Goal: Information Seeking & Learning: Learn about a topic

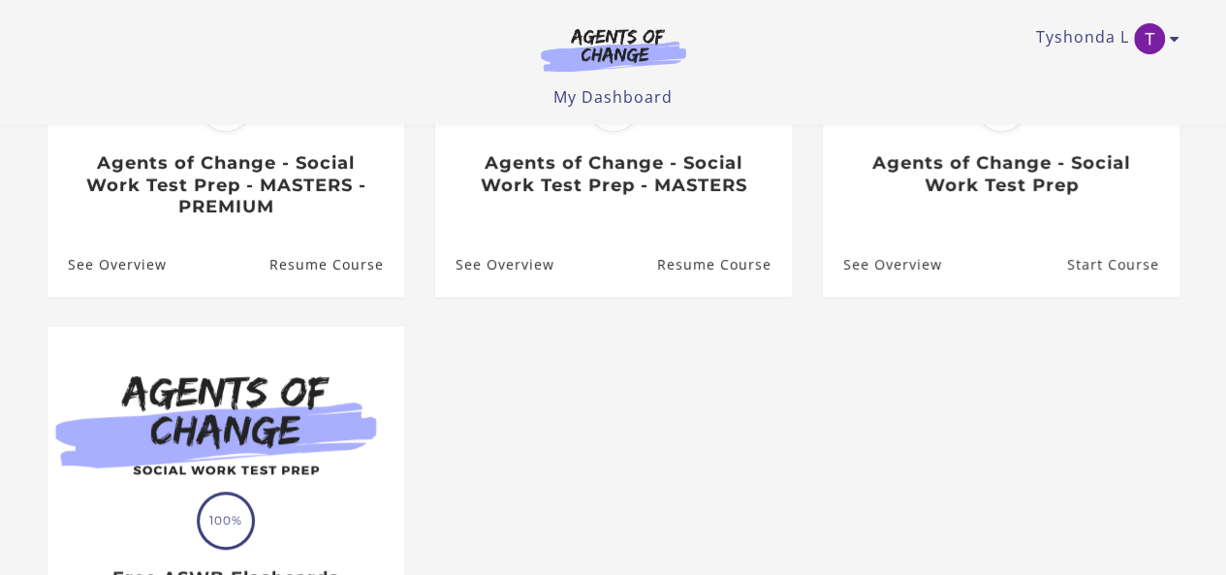
scroll to position [386, 0]
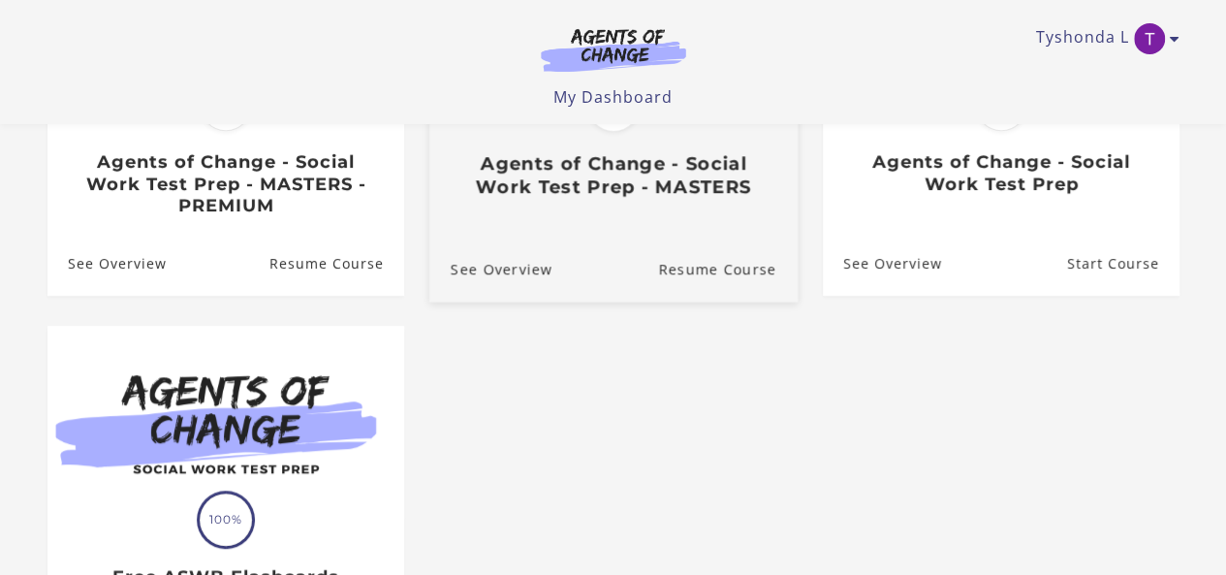
click at [502, 226] on div "Translation missing: en.liquid.partials.dashboard_course_card.progress_descript…" at bounding box center [612, 102] width 368 height 397
click at [746, 282] on link "Resume Course" at bounding box center [728, 268] width 140 height 65
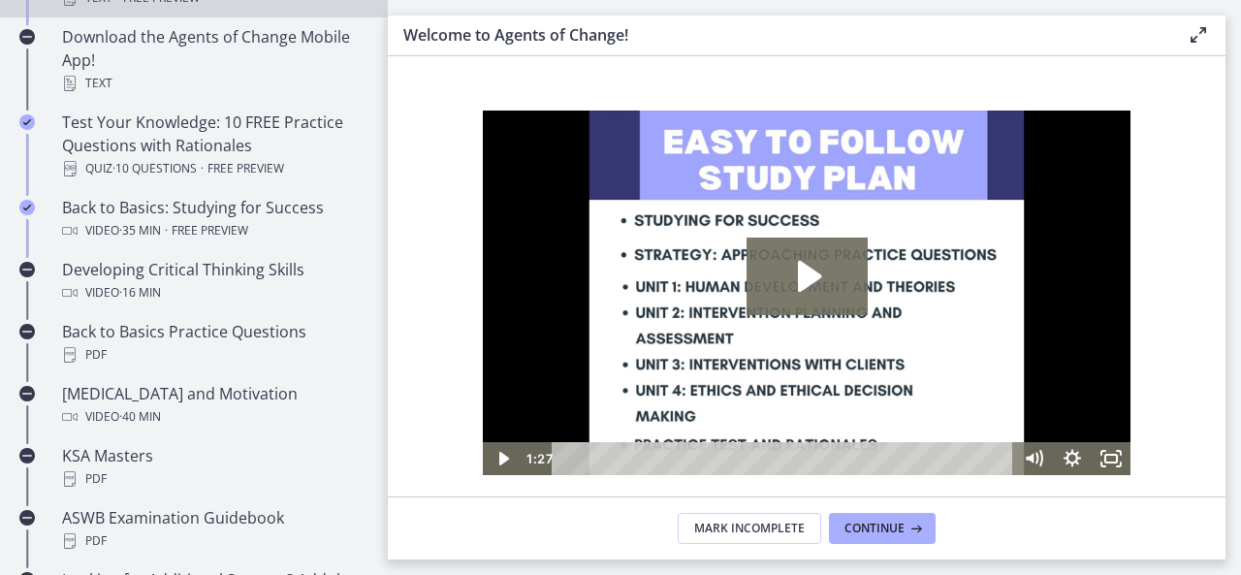
scroll to position [508, 0]
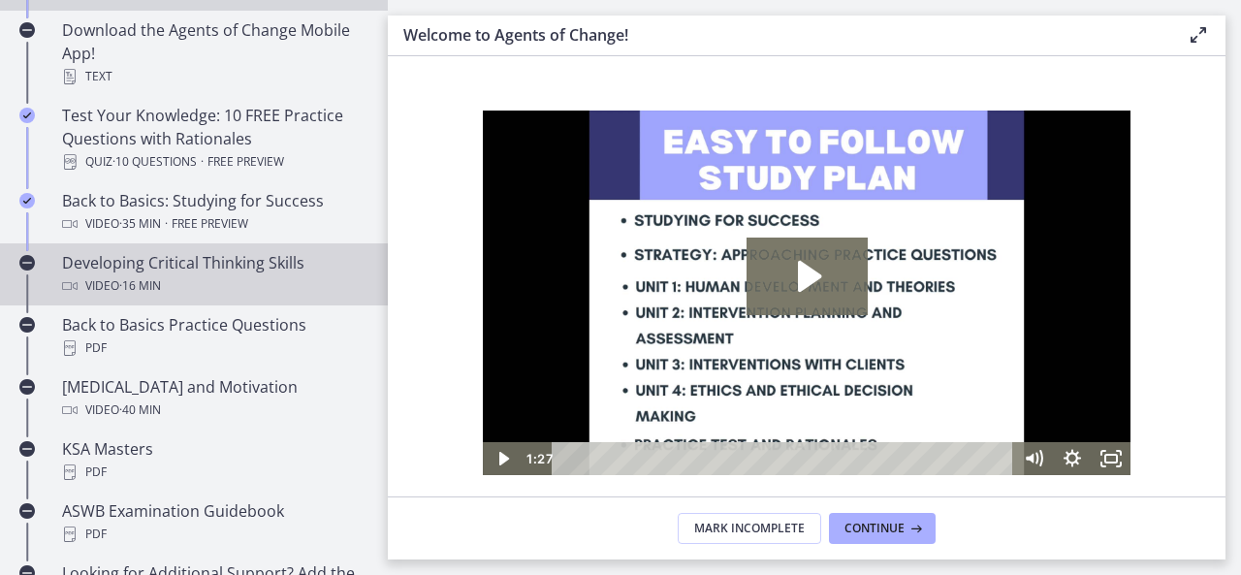
click at [238, 277] on div "Video · 16 min" at bounding box center [213, 285] width 302 height 23
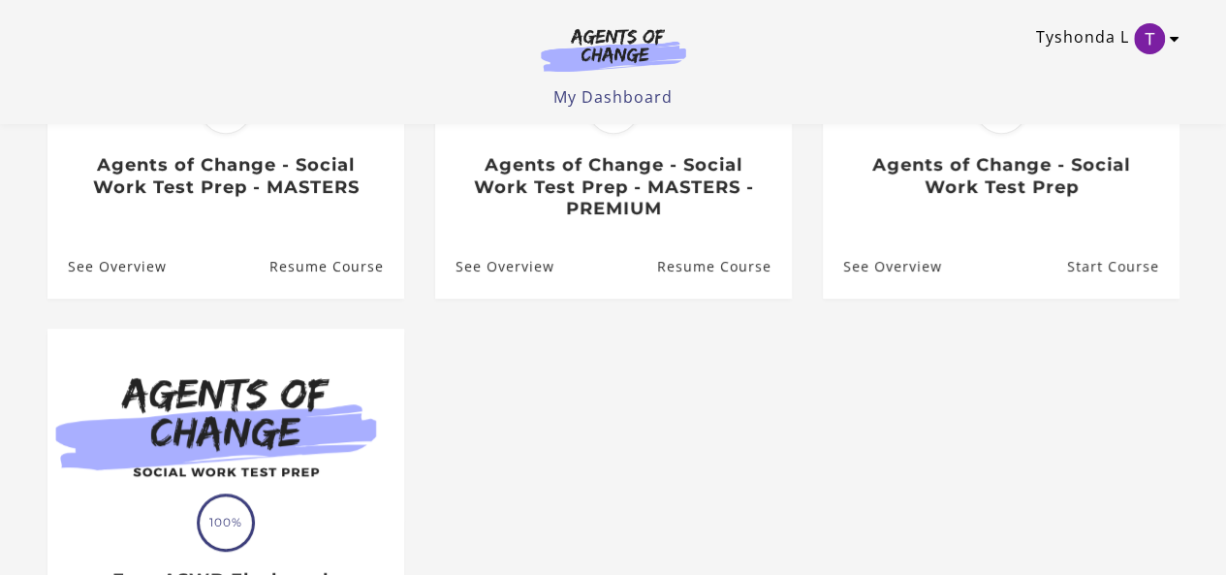
click at [1175, 36] on icon "Toggle menu" at bounding box center [1175, 39] width 10 height 16
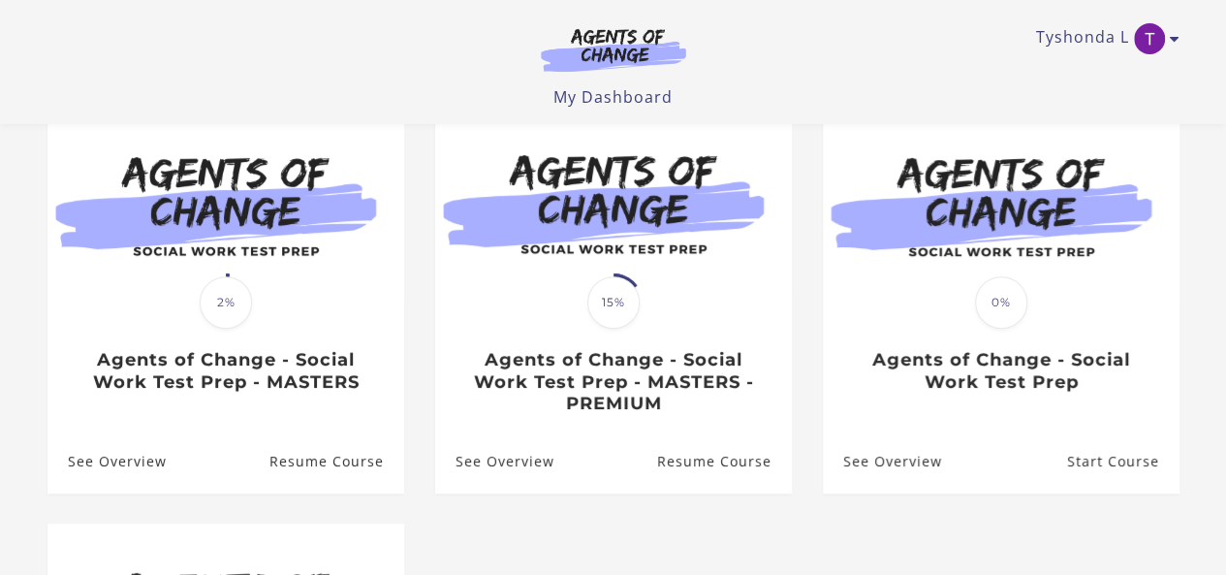
scroll to position [192, 0]
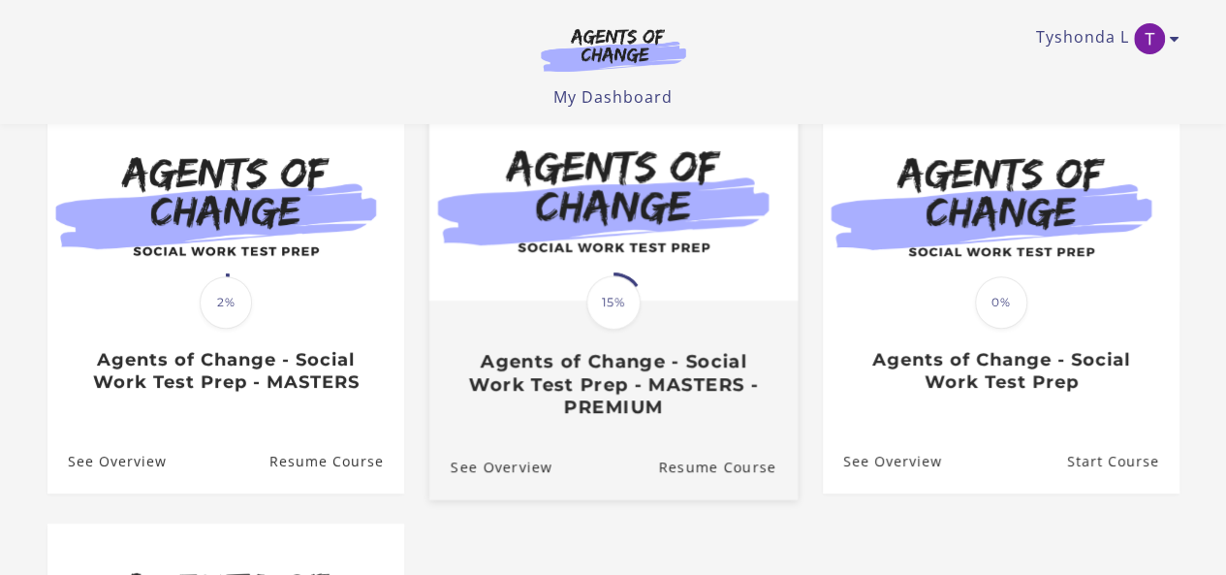
click at [561, 395] on h3 "Agents of Change - Social Work Test Prep - MASTERS - PREMIUM" at bounding box center [613, 384] width 326 height 68
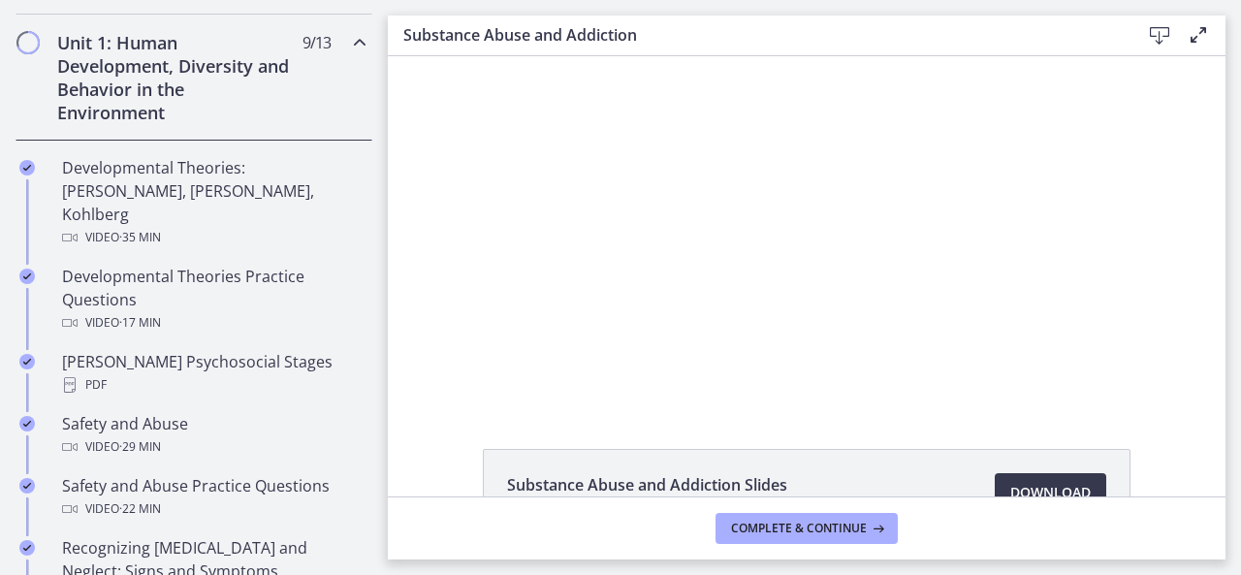
scroll to position [538, 0]
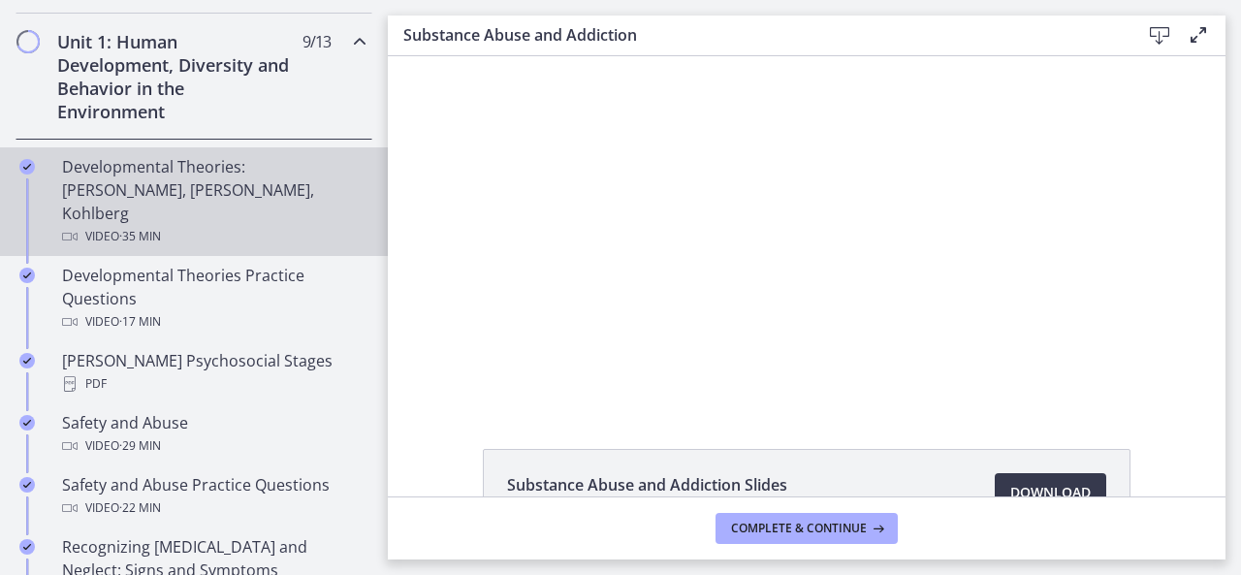
click at [187, 225] on div "Video · 35 min" at bounding box center [213, 236] width 302 height 23
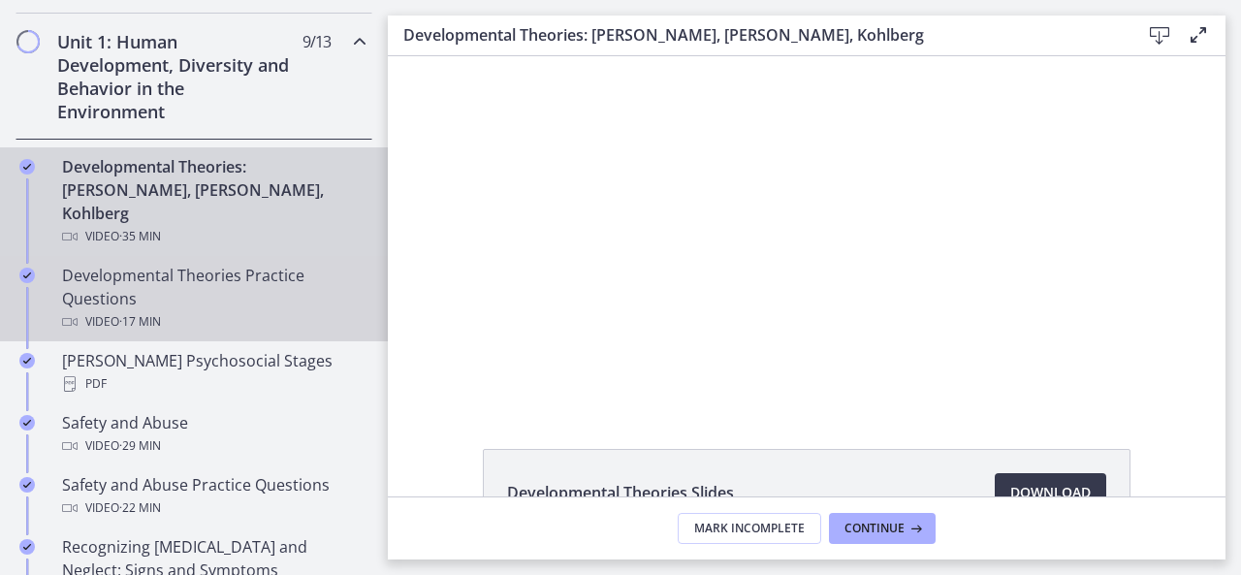
click at [209, 275] on div "Developmental Theories Practice Questions Video · 17 min" at bounding box center [213, 299] width 302 height 70
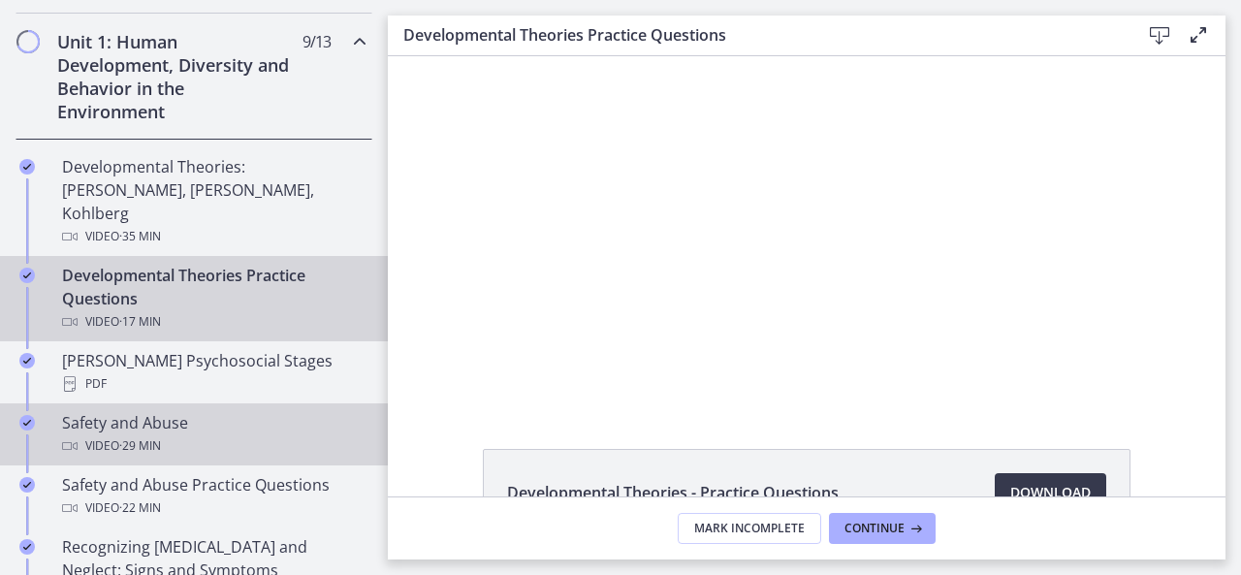
click at [186, 403] on link "Safety and Abuse Video · 29 min" at bounding box center [194, 434] width 388 height 62
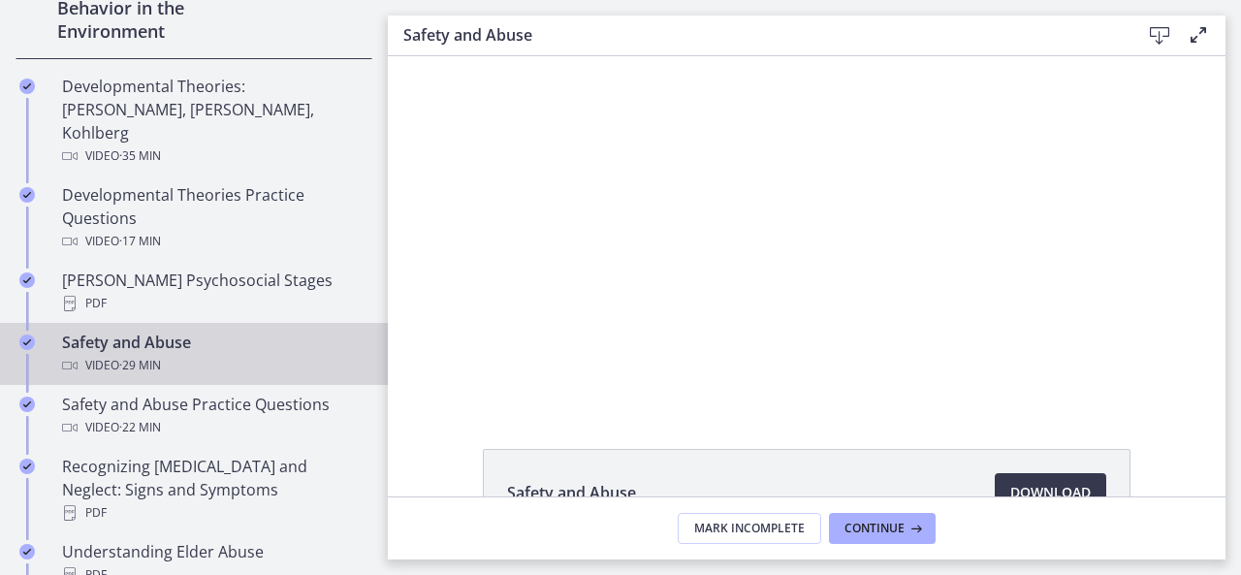
scroll to position [619, 0]
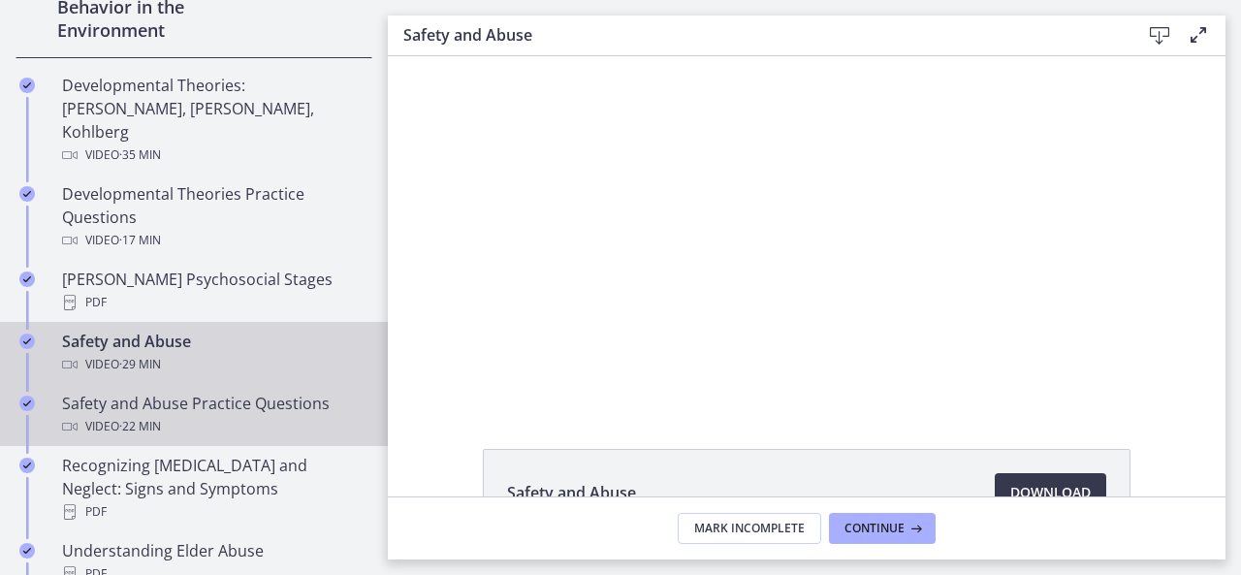
click at [193, 415] on div "Video · 22 min" at bounding box center [213, 426] width 302 height 23
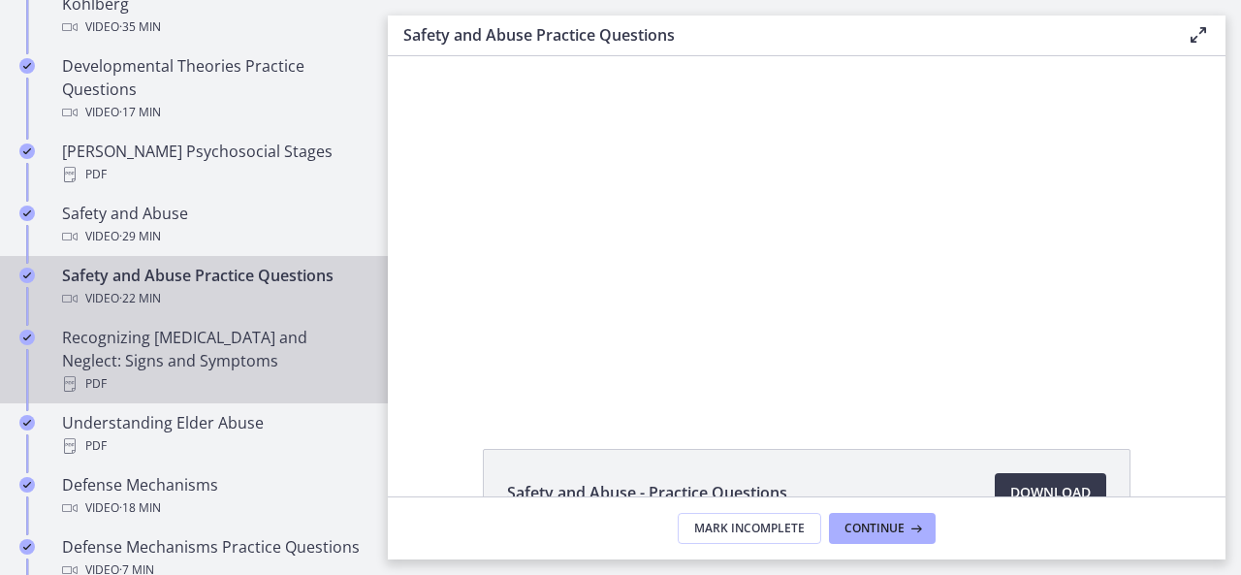
scroll to position [751, 0]
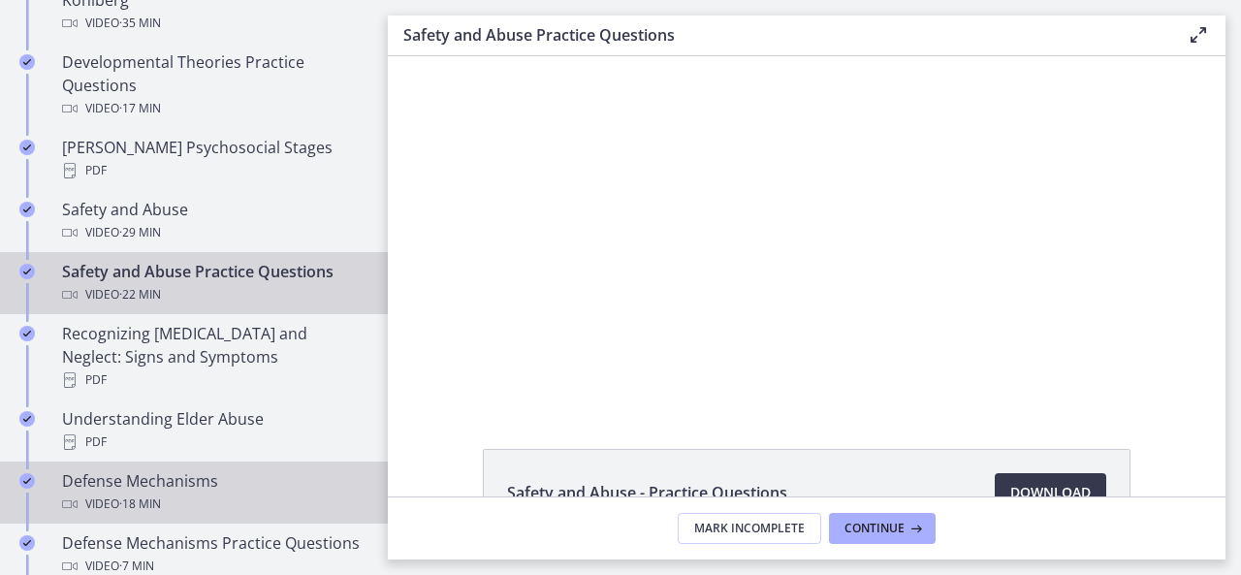
click at [192, 469] on div "Defense Mechanisms Video · 18 min" at bounding box center [213, 492] width 302 height 47
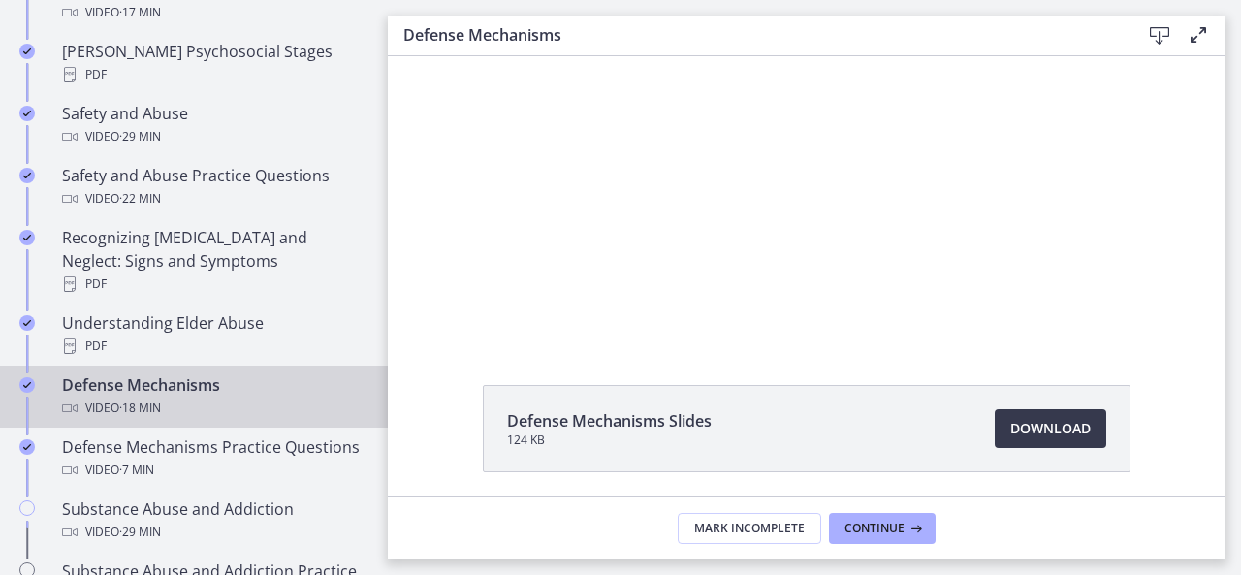
scroll to position [66, 0]
click at [1010, 430] on span "Download Opens in a new window" at bounding box center [1050, 426] width 80 height 23
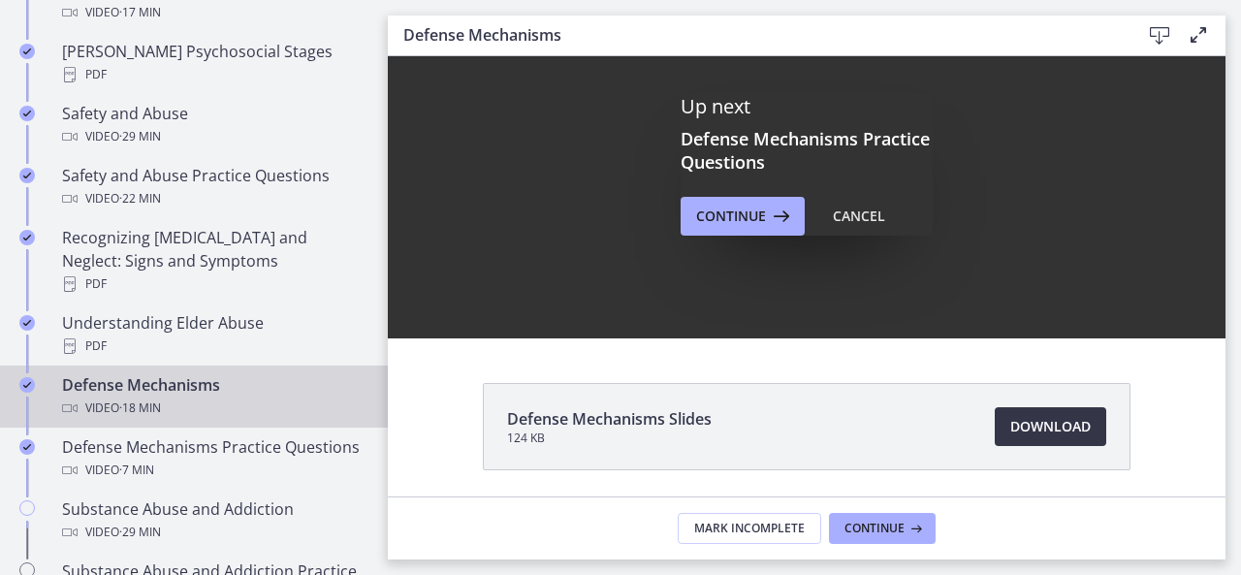
scroll to position [0, 0]
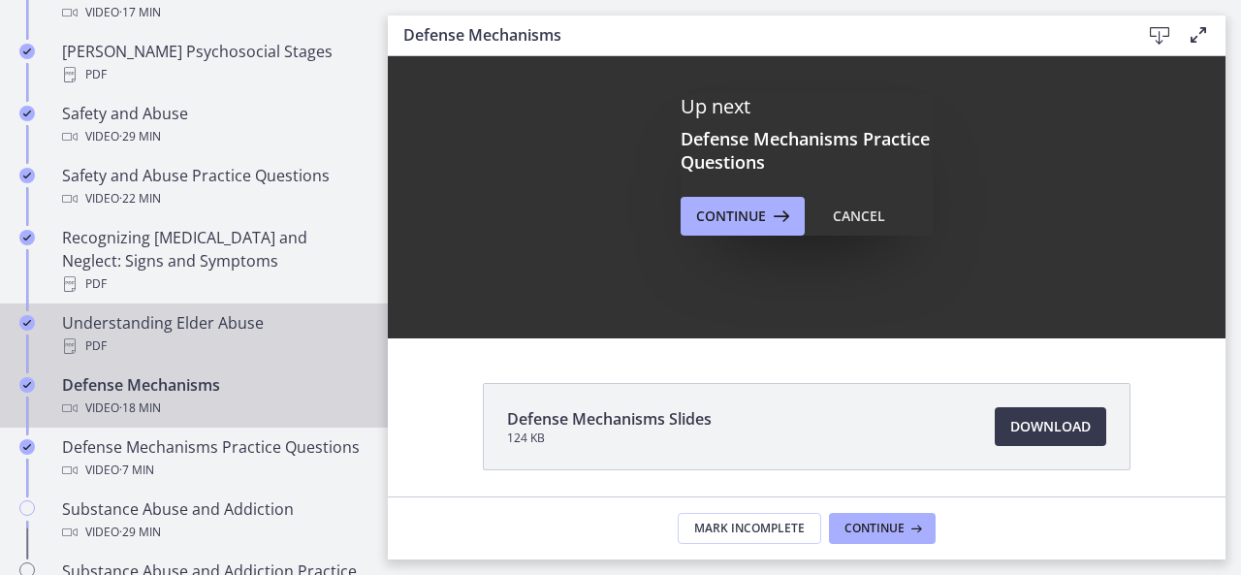
click at [200, 311] on div "Understanding Elder Abuse PDF" at bounding box center [213, 334] width 302 height 47
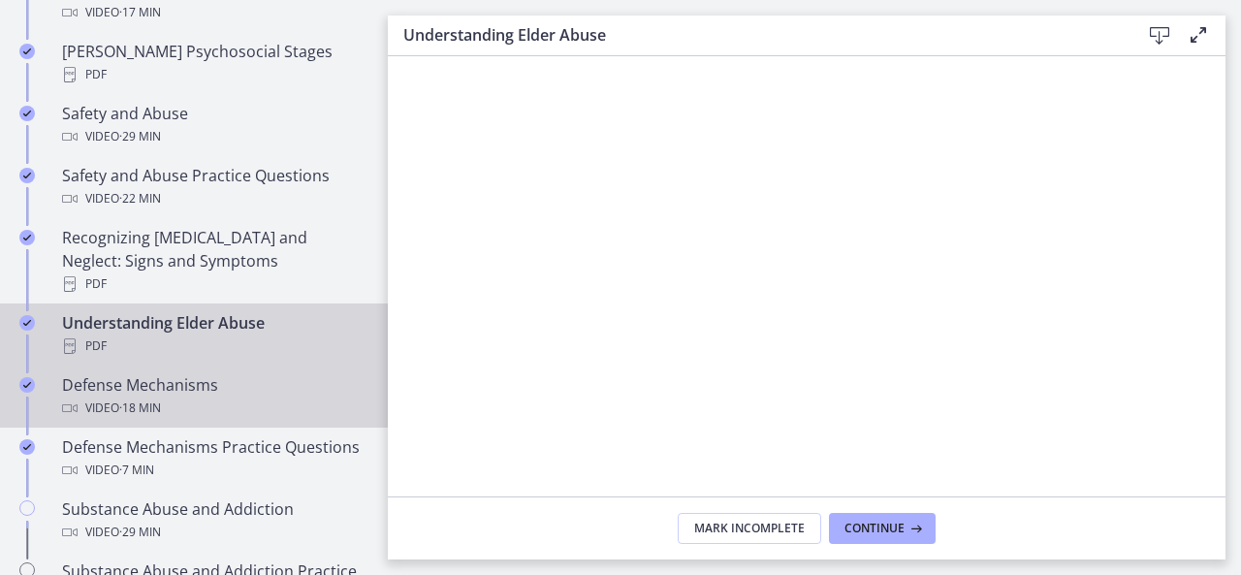
click at [223, 396] on div "Video · 18 min" at bounding box center [213, 407] width 302 height 23
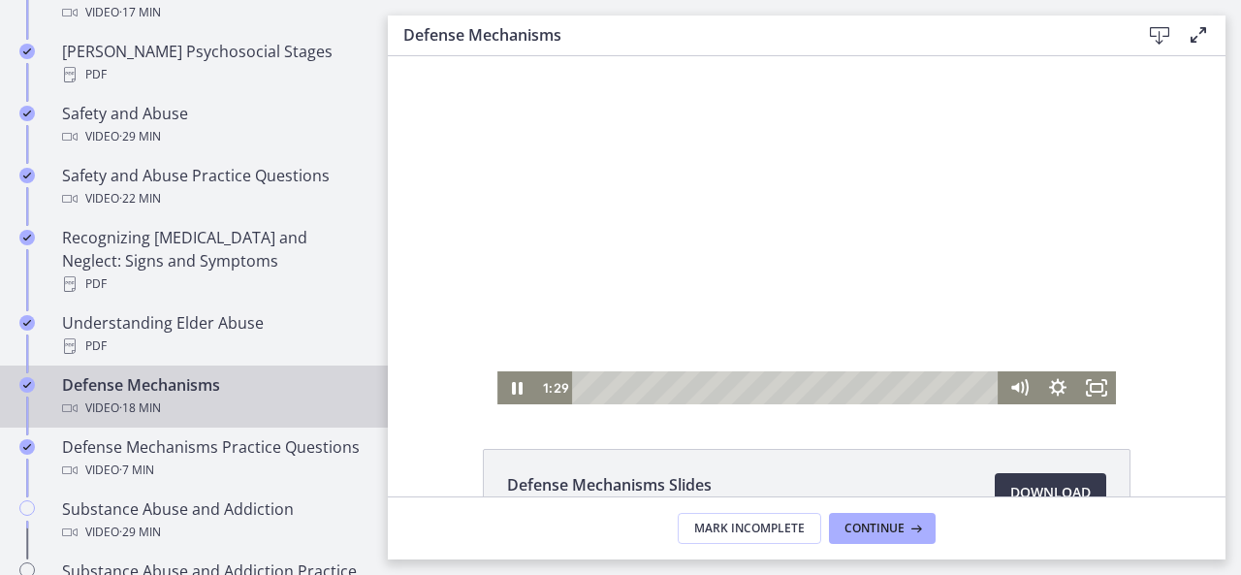
click at [613, 387] on div "Playbar" at bounding box center [788, 387] width 404 height 33
click at [510, 389] on icon "Pause" at bounding box center [516, 387] width 39 height 33
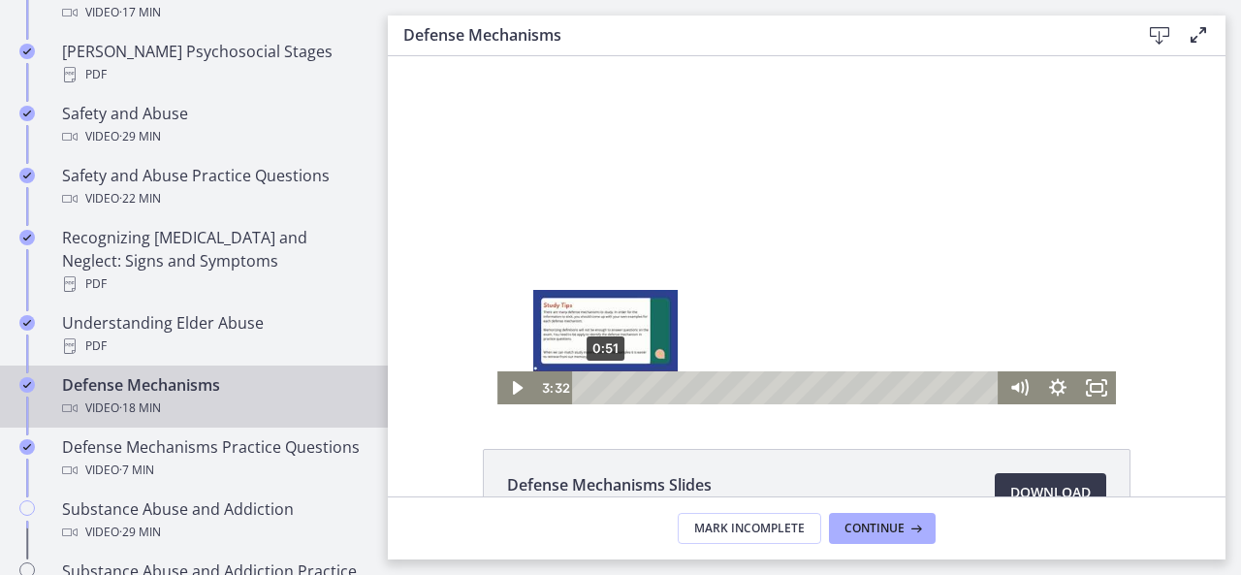
click at [598, 382] on div "0:51" at bounding box center [788, 387] width 404 height 33
click at [602, 383] on div "0:51" at bounding box center [788, 387] width 404 height 33
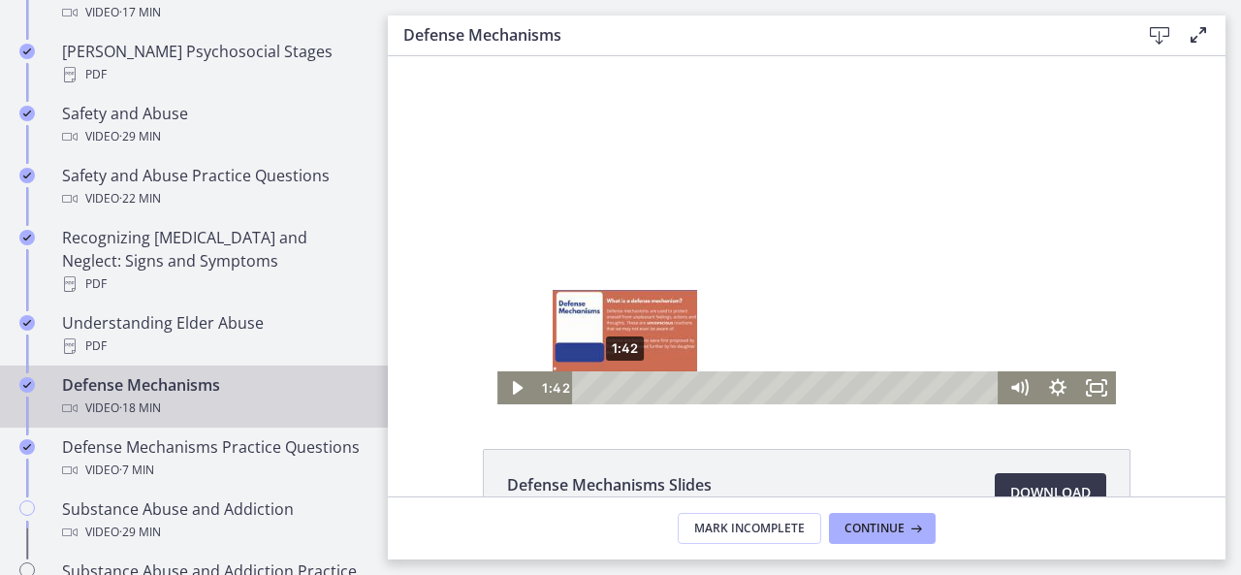
click at [618, 387] on div "1:42" at bounding box center [788, 387] width 404 height 33
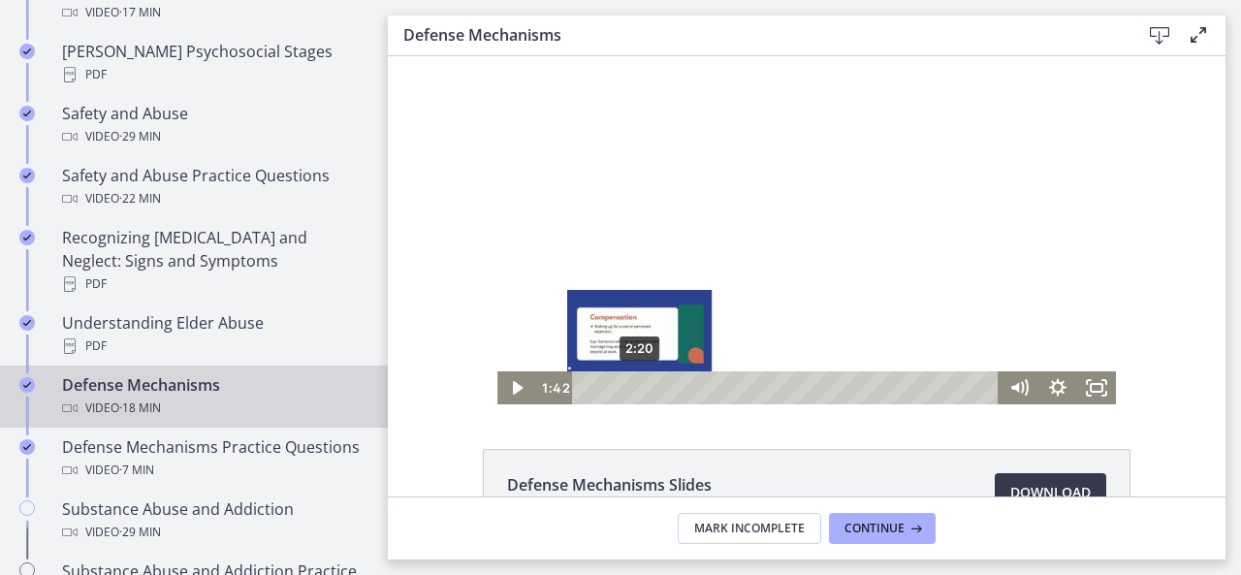
click at [632, 388] on div "2:20" at bounding box center [788, 387] width 404 height 33
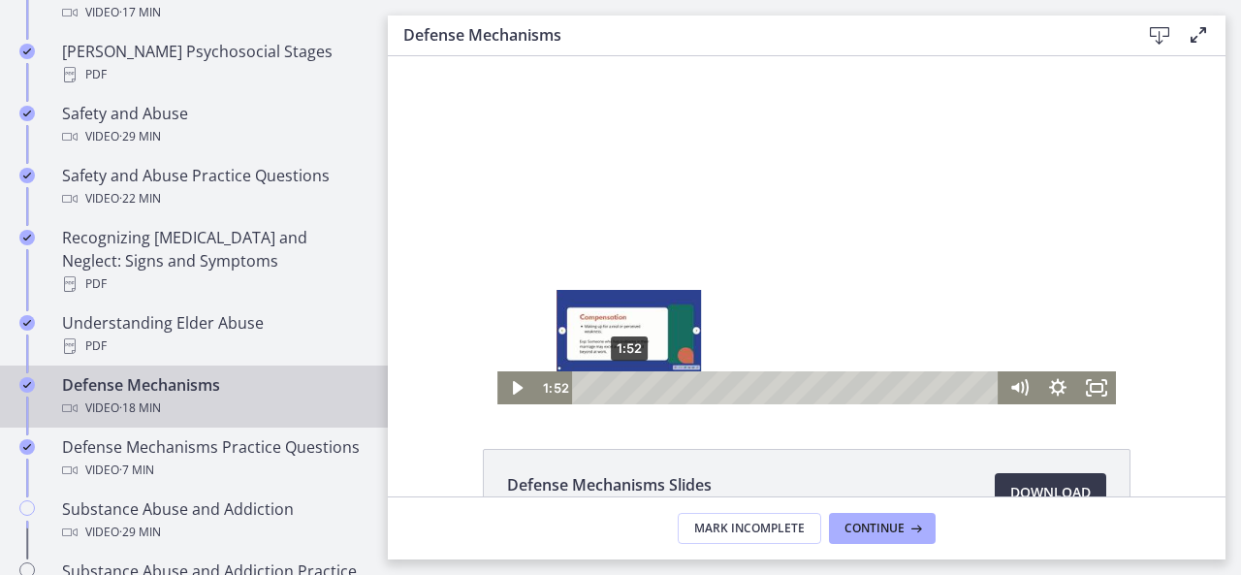
click at [621, 387] on div "1:52" at bounding box center [788, 387] width 404 height 33
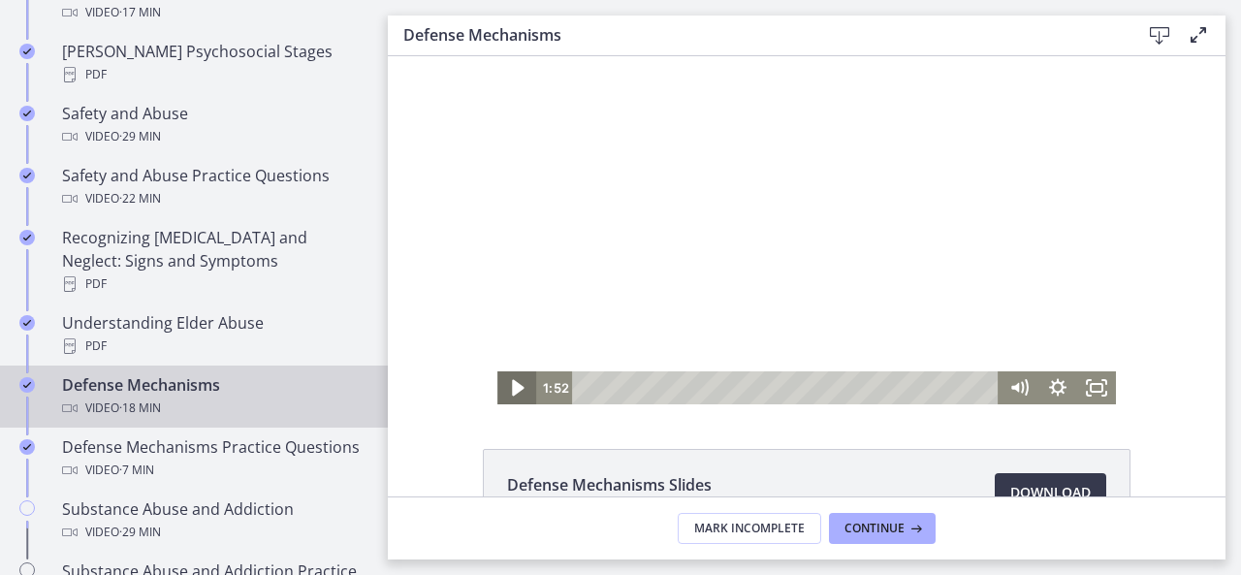
click at [517, 388] on icon "Play Video" at bounding box center [518, 388] width 47 height 40
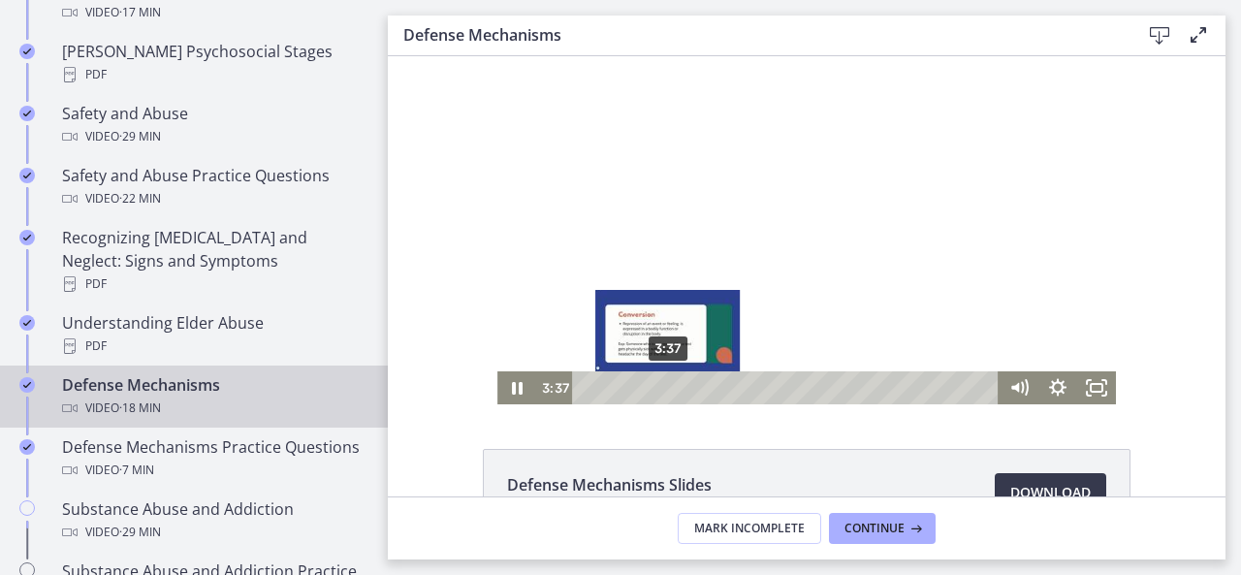
click at [663, 389] on div "Playbar" at bounding box center [668, 387] width 11 height 11
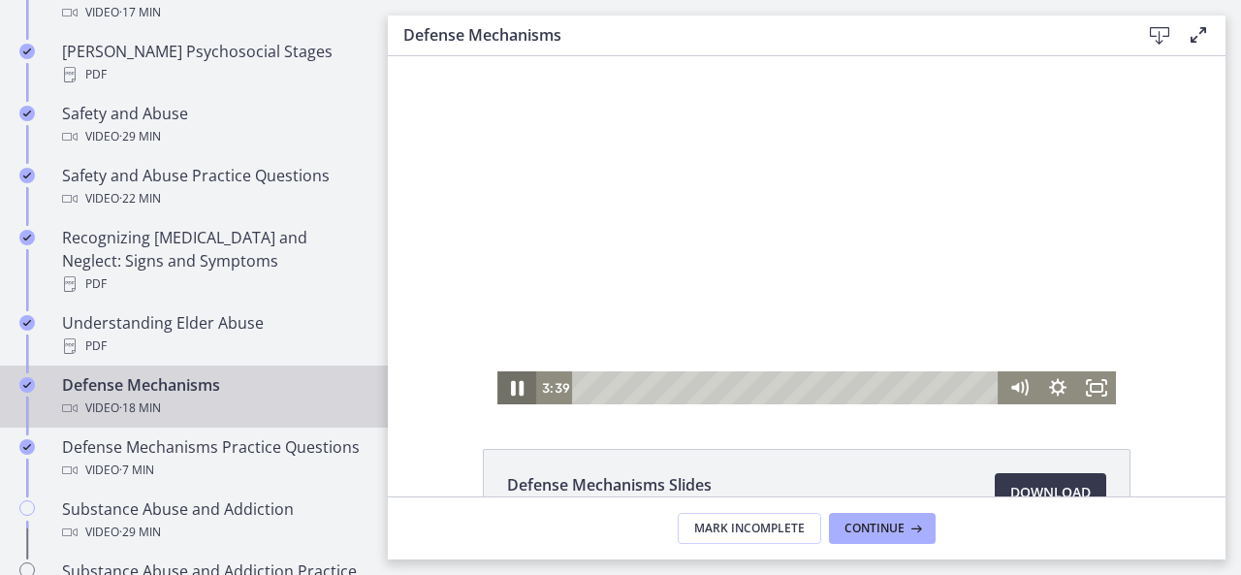
click at [510, 378] on icon "Pause" at bounding box center [516, 388] width 47 height 40
click at [510, 378] on icon "Play Video" at bounding box center [518, 388] width 47 height 40
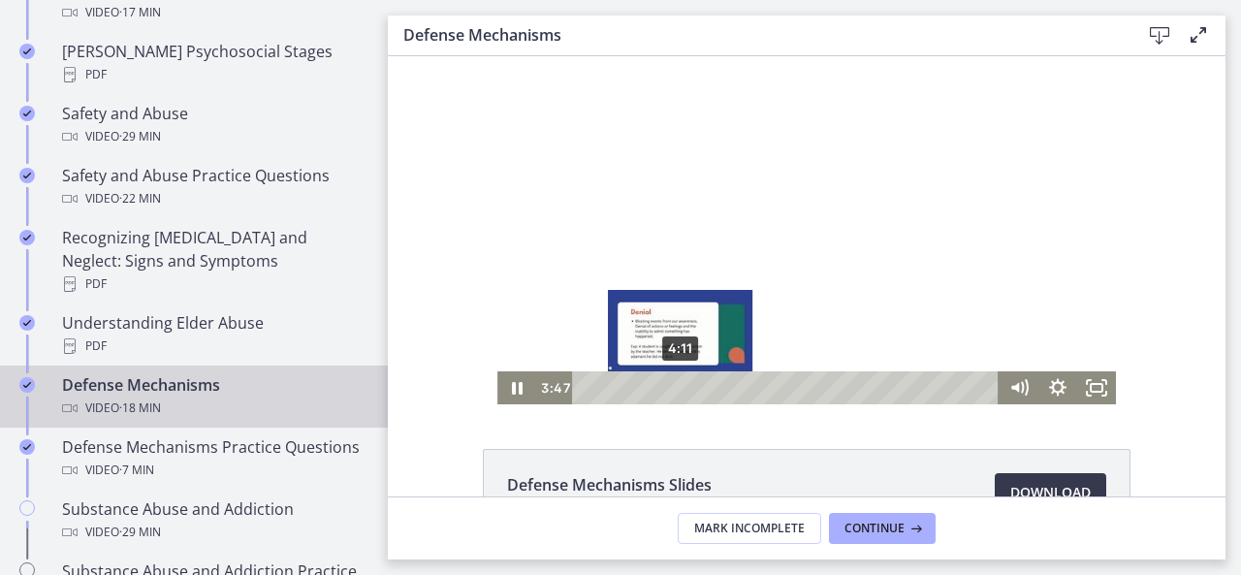
click at [674, 393] on div "4:11" at bounding box center [788, 387] width 404 height 33
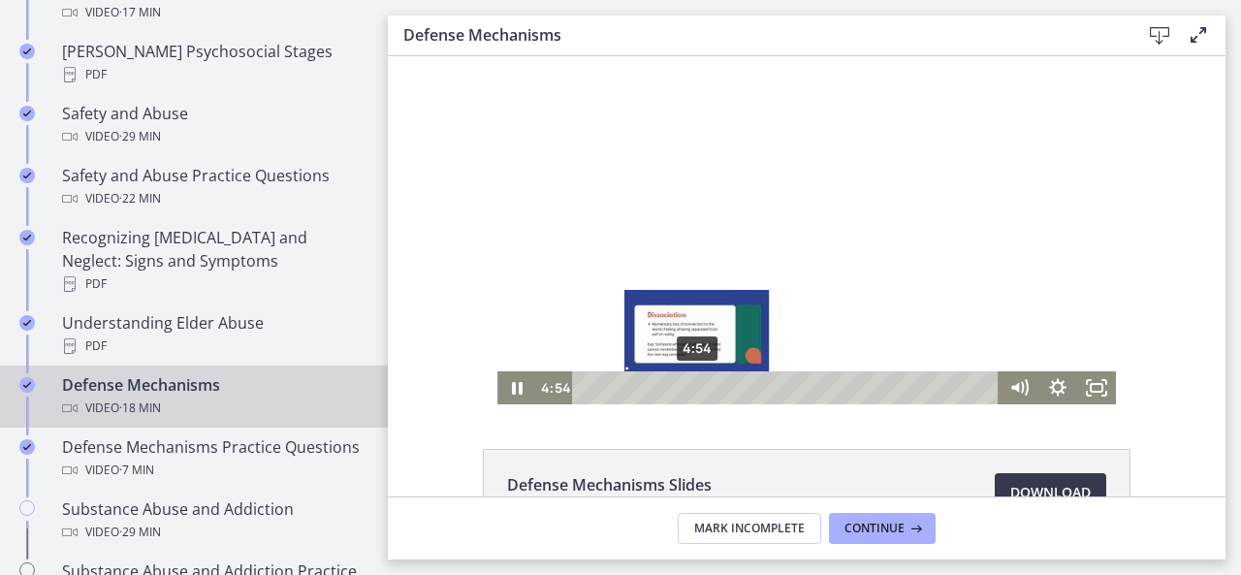
click at [690, 387] on div "4:54" at bounding box center [788, 387] width 404 height 33
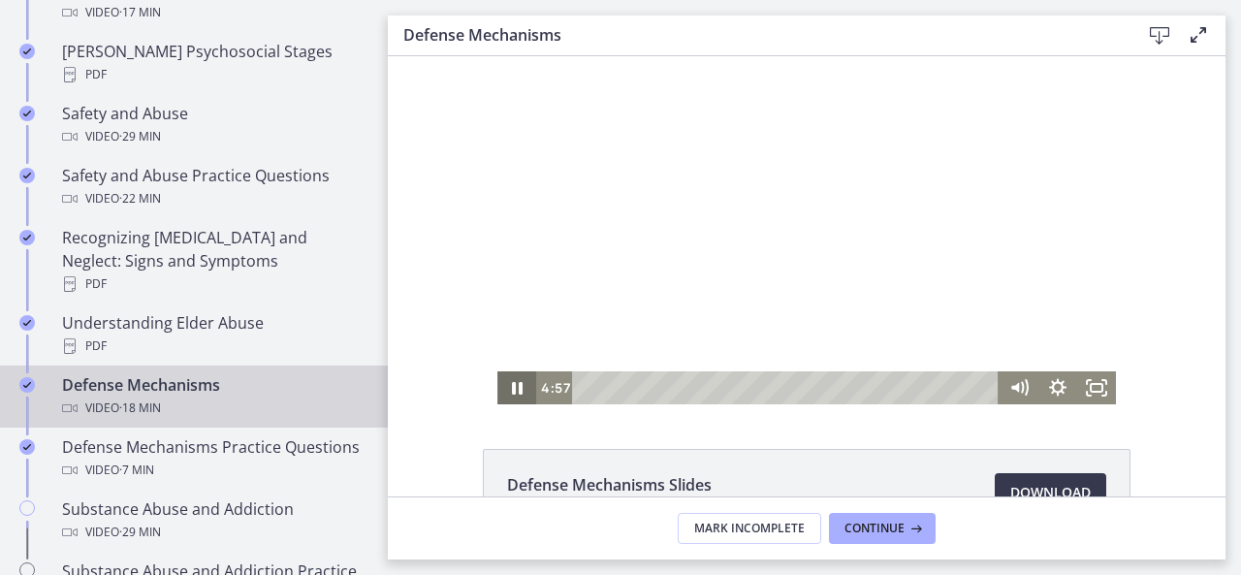
click at [511, 385] on icon "Pause" at bounding box center [516, 387] width 39 height 33
click at [513, 385] on icon "Play Video" at bounding box center [519, 388] width 12 height 16
click at [511, 385] on icon "Pause" at bounding box center [516, 388] width 47 height 40
click at [513, 385] on icon "Play Video" at bounding box center [519, 388] width 12 height 16
click at [511, 385] on icon "Pause" at bounding box center [516, 387] width 39 height 33
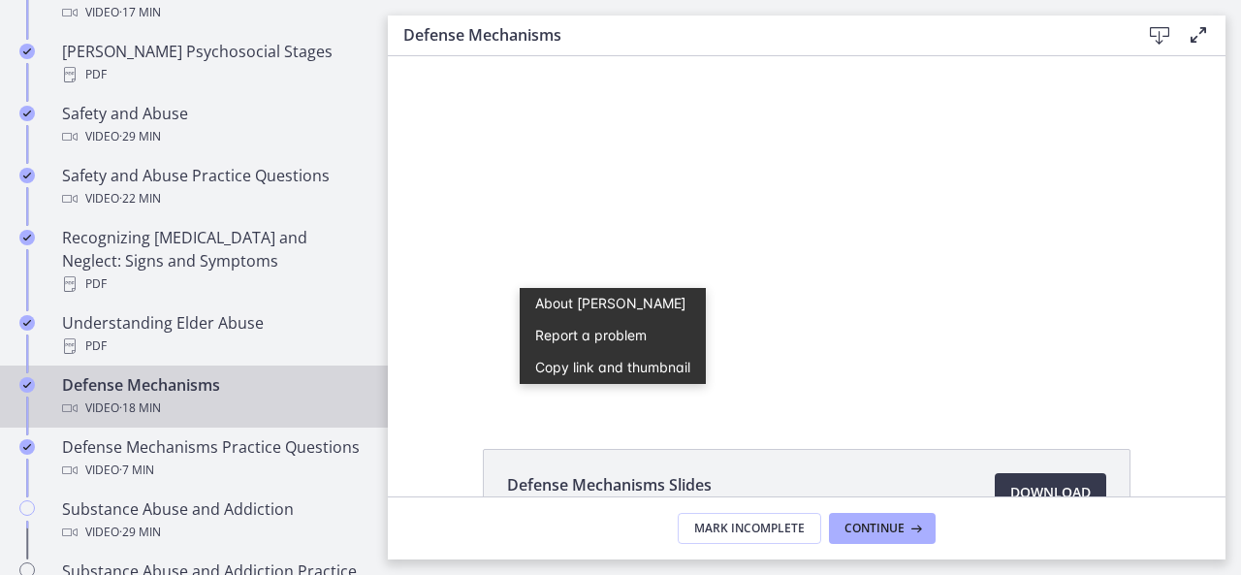
click at [681, 429] on div "Defense Mechanisms Slides 124 KB Download Opens in a new window" at bounding box center [807, 276] width 838 height 440
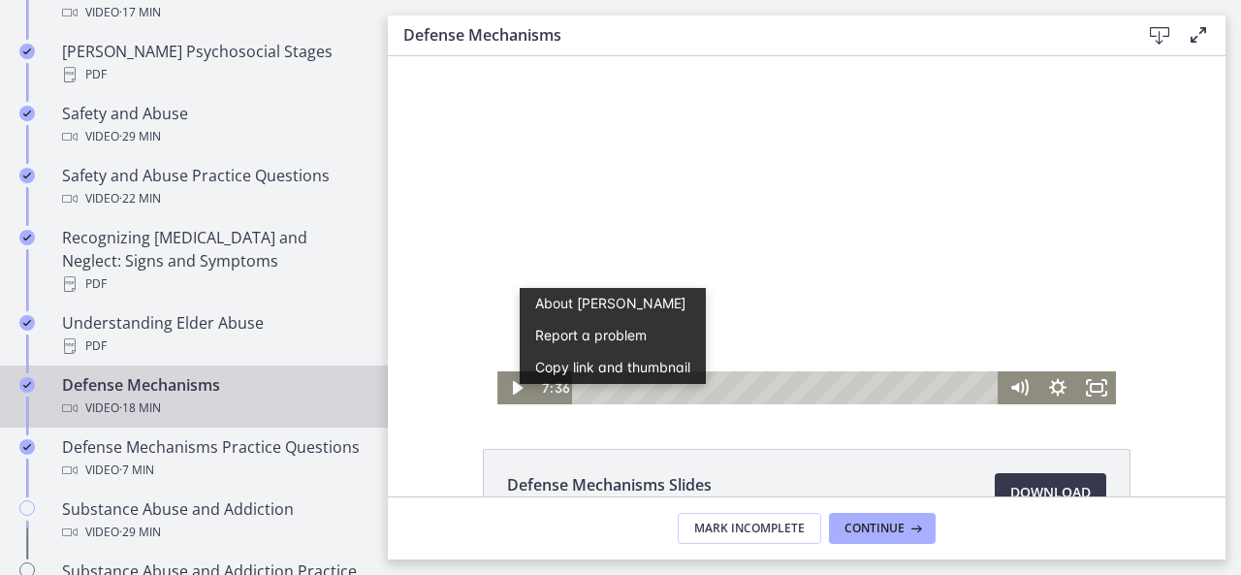
click at [874, 269] on div at bounding box center [806, 230] width 618 height 348
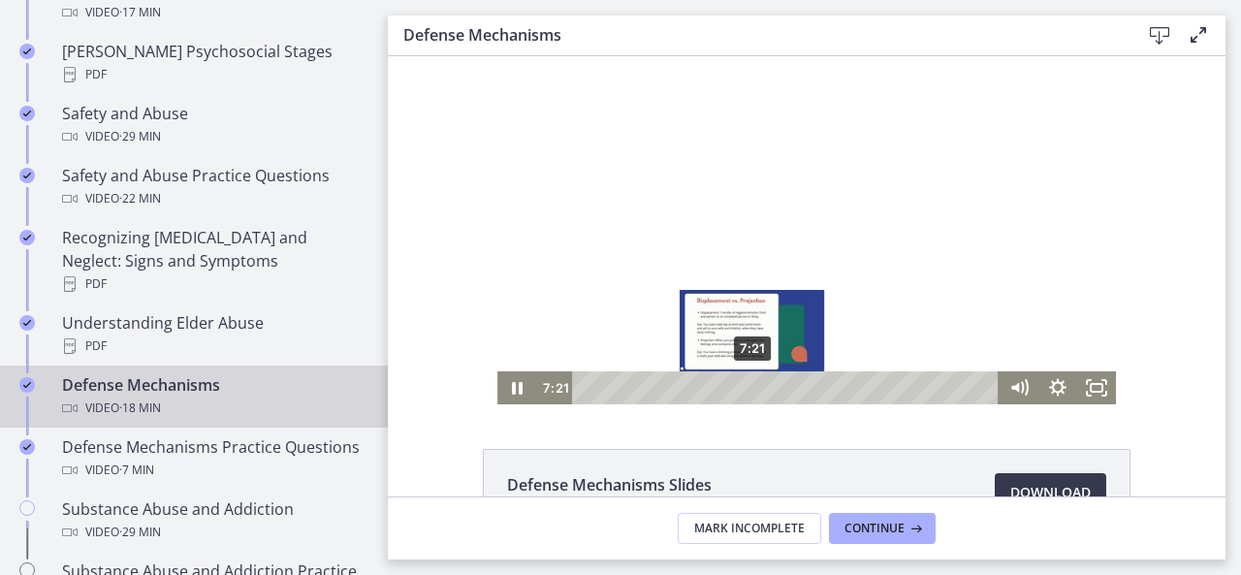
click at [746, 387] on div "Playbar" at bounding box center [751, 387] width 11 height 11
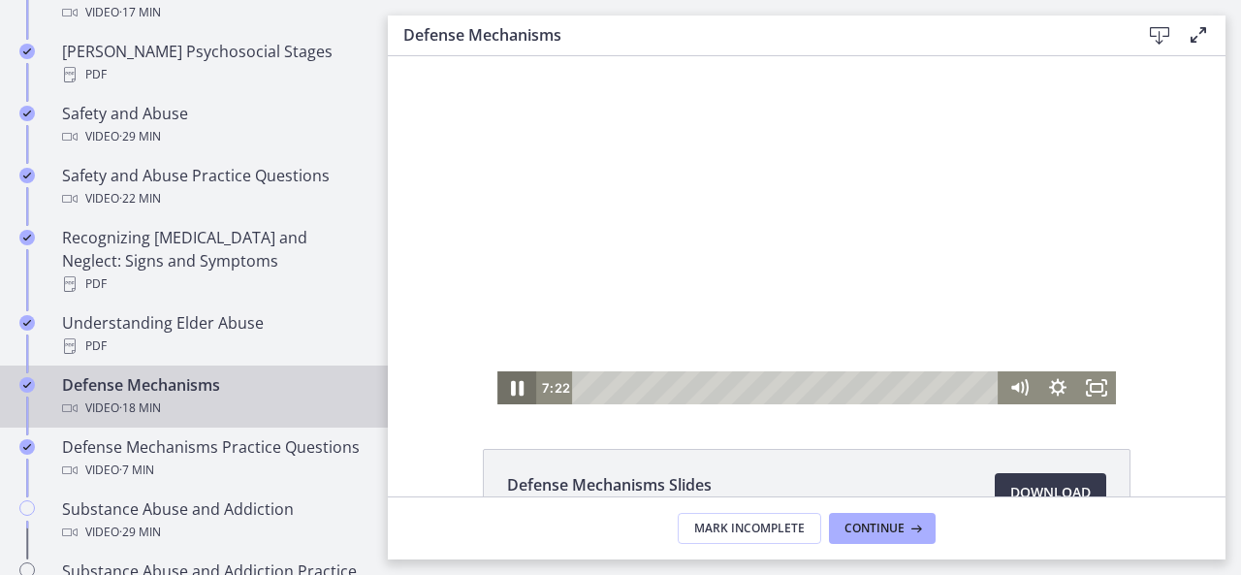
click at [519, 393] on icon "Pause" at bounding box center [516, 388] width 47 height 40
click at [519, 393] on icon "Play Video" at bounding box center [518, 388] width 47 height 40
click at [519, 393] on icon "Pause" at bounding box center [516, 387] width 39 height 33
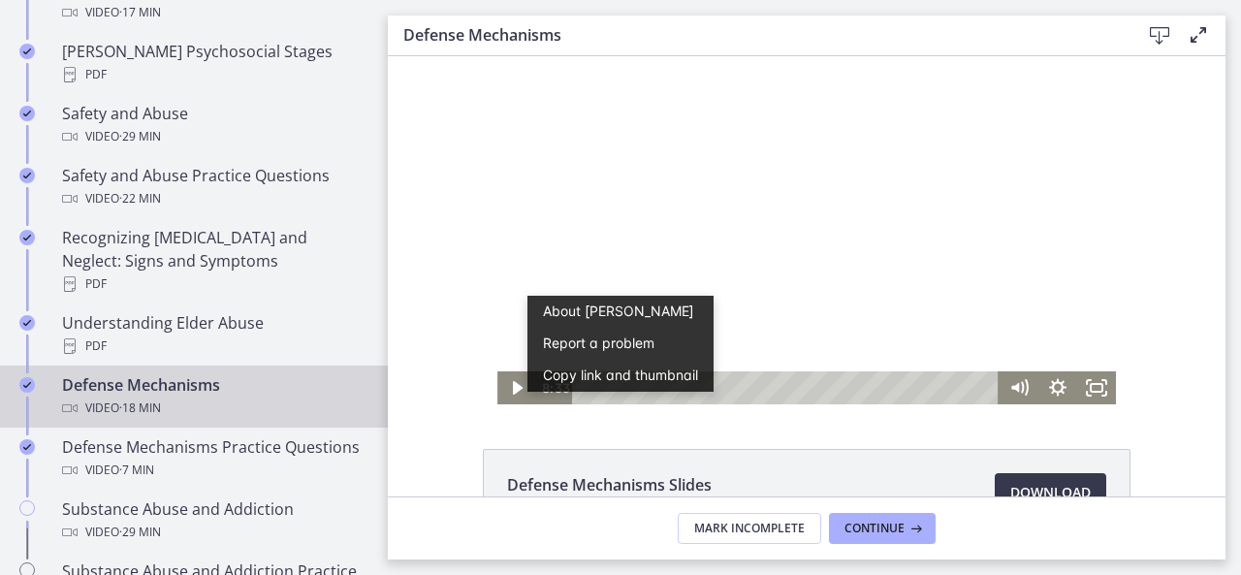
click at [1006, 259] on div at bounding box center [806, 230] width 618 height 348
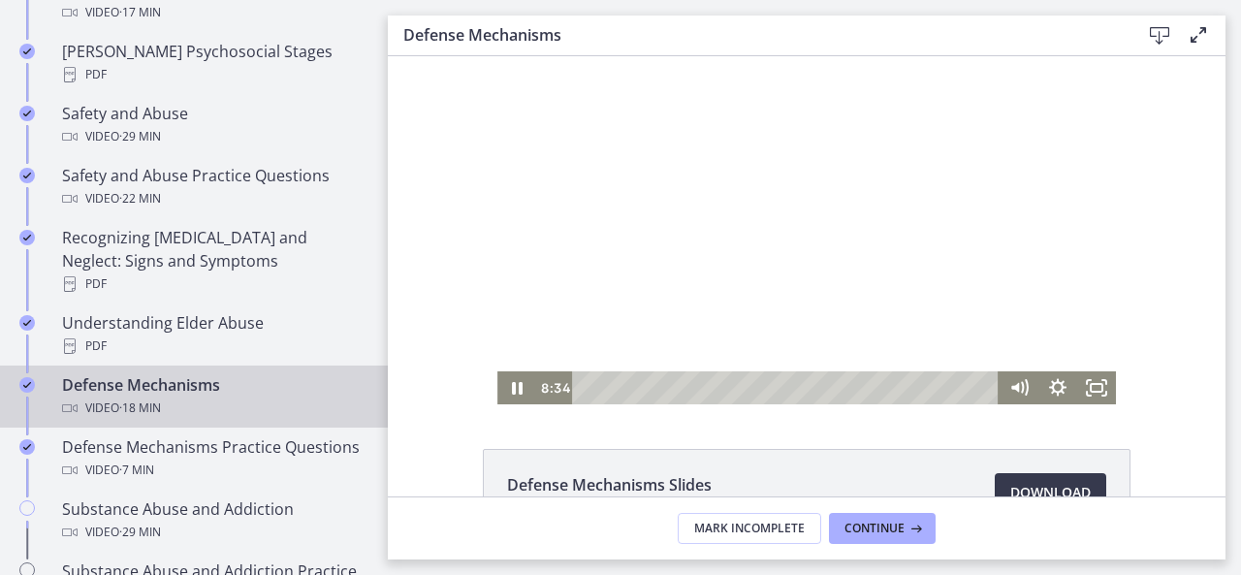
click at [853, 257] on div at bounding box center [806, 230] width 618 height 348
click at [509, 239] on div at bounding box center [806, 230] width 618 height 348
click at [509, 233] on div at bounding box center [806, 230] width 618 height 348
click at [682, 299] on div at bounding box center [806, 230] width 618 height 348
click at [512, 383] on icon "Pause" at bounding box center [517, 388] width 11 height 13
